Goal: Browse casually

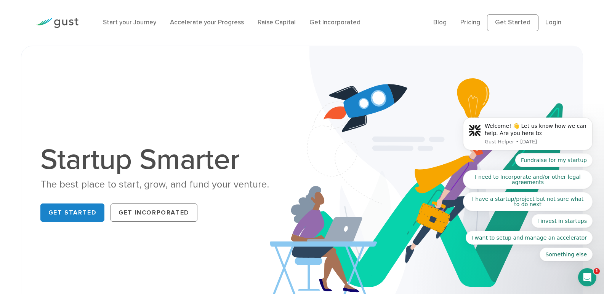
drag, startPoint x: 545, startPoint y: 26, endPoint x: 511, endPoint y: 23, distance: 33.6
click at [516, 25] on body "Welcome! 👋 Let us know how we can help. Are you here to: Gust Helper • 1w ago F…" at bounding box center [527, 136] width 146 height 270
click at [511, 23] on body "Welcome! 👋 Let us know how we can help. Are you here to: Gust Helper • 1w ago F…" at bounding box center [527, 136] width 146 height 270
click at [514, 30] on body "Welcome! 👋 Let us know how we can help. Are you here to: Gust Helper • 1w ago F…" at bounding box center [527, 136] width 146 height 270
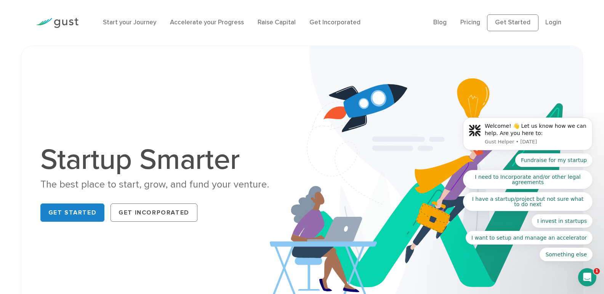
click at [513, 24] on body "Welcome! 👋 Let us know how we can help. Are you here to: Gust Helper • 1w ago F…" at bounding box center [527, 136] width 146 height 270
click at [514, 24] on body "Welcome! 👋 Let us know how we can help. Are you here to: Gust Helper • 1w ago F…" at bounding box center [527, 136] width 146 height 270
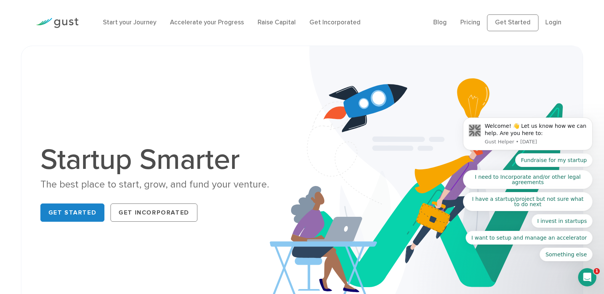
click at [279, 35] on div "Start your Journey Accelerate your Progress Raise Capital Get Incorporated" at bounding box center [262, 22] width 330 height 25
